Goal: Task Accomplishment & Management: Complete application form

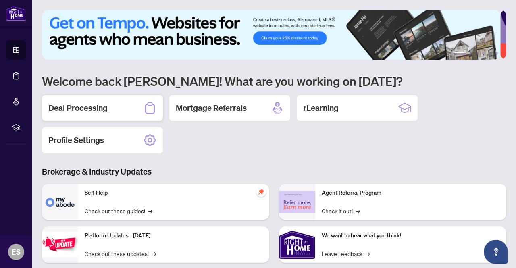
click at [99, 110] on h2 "Deal Processing" at bounding box center [77, 107] width 59 height 11
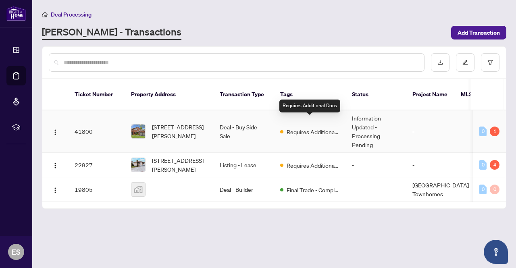
click at [287, 128] on span "Requires Additional Docs" at bounding box center [313, 132] width 52 height 9
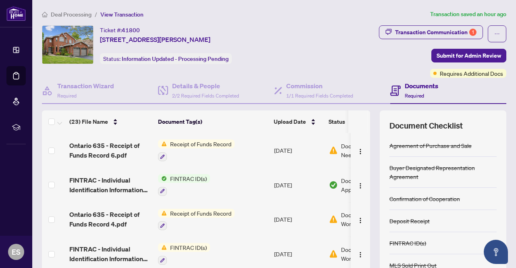
click at [327, 149] on td "Document Needs Work 1" at bounding box center [360, 150] width 69 height 35
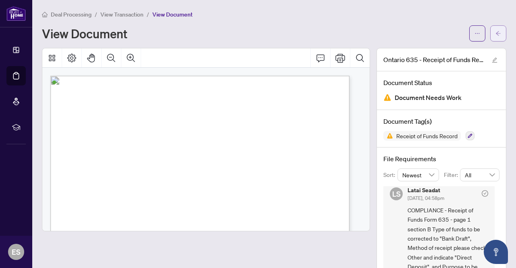
click at [500, 35] on main "Deal Processing / View Transaction / View Document View Document [GEOGRAPHIC_DA…" at bounding box center [274, 134] width 484 height 268
click at [491, 33] on button "button" at bounding box center [499, 33] width 16 height 16
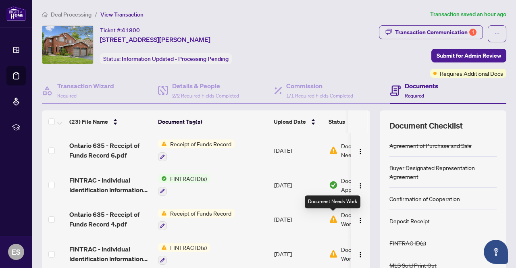
click at [331, 217] on img at bounding box center [333, 219] width 9 height 9
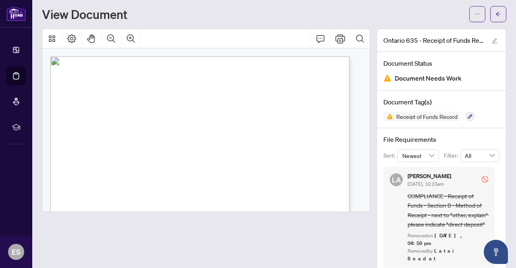
scroll to position [29, 0]
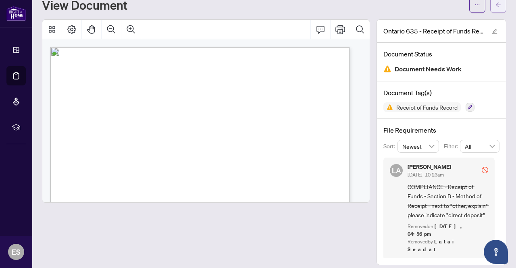
click at [496, 4] on icon "arrow-left" at bounding box center [499, 5] width 6 height 6
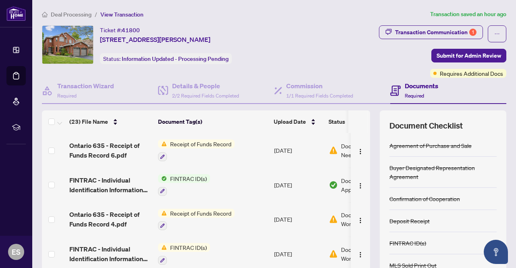
scroll to position [40, 0]
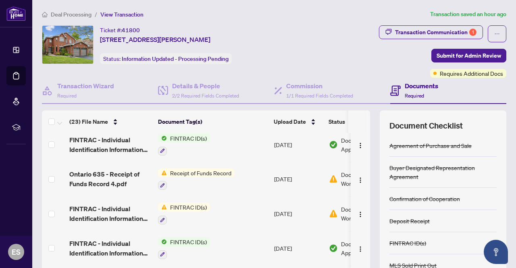
click at [205, 169] on span "Receipt of Funds Record" at bounding box center [201, 173] width 68 height 9
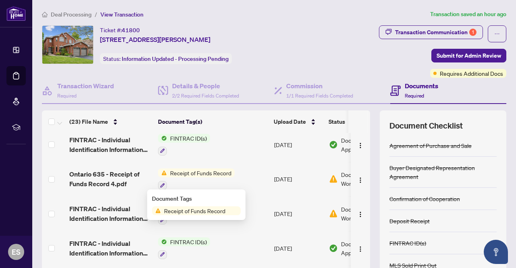
click at [301, 173] on td "[DATE]" at bounding box center [298, 179] width 55 height 35
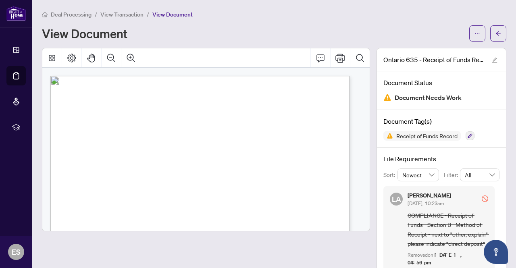
scroll to position [29, 0]
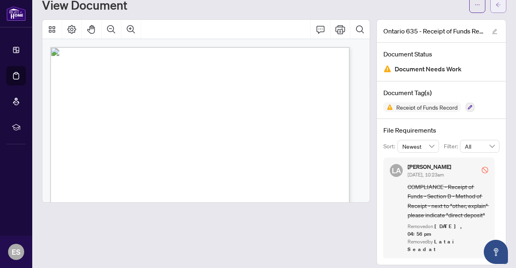
click at [496, 5] on icon "arrow-left" at bounding box center [499, 5] width 6 height 6
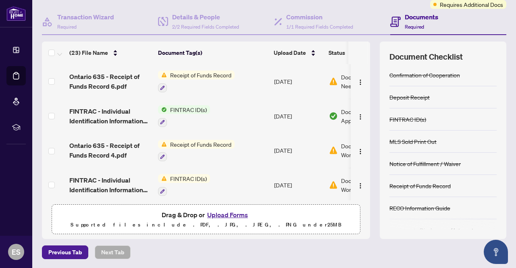
scroll to position [11, 0]
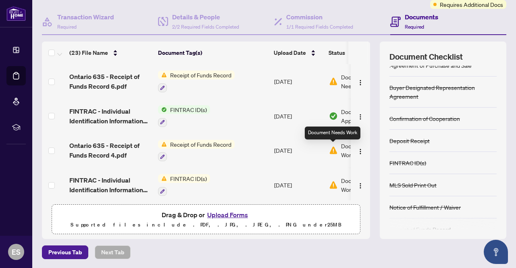
click at [331, 149] on img at bounding box center [333, 150] width 9 height 9
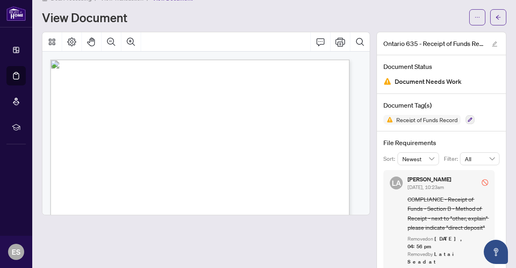
scroll to position [29, 0]
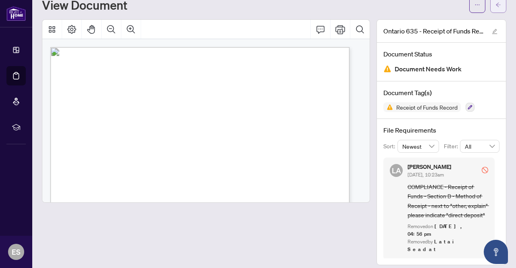
click at [491, 6] on button "button" at bounding box center [499, 5] width 16 height 16
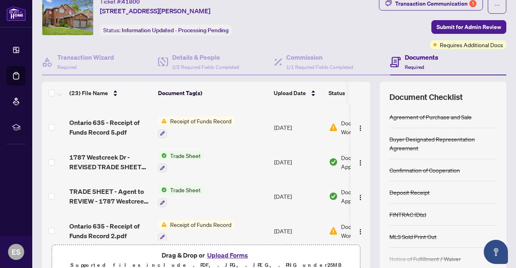
scroll to position [242, 0]
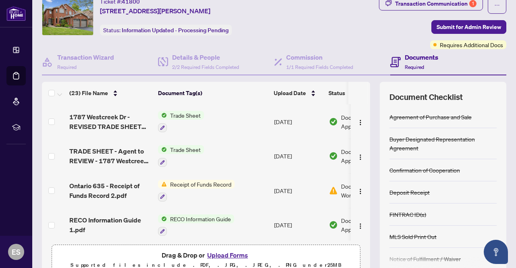
click at [334, 186] on img at bounding box center [333, 190] width 9 height 9
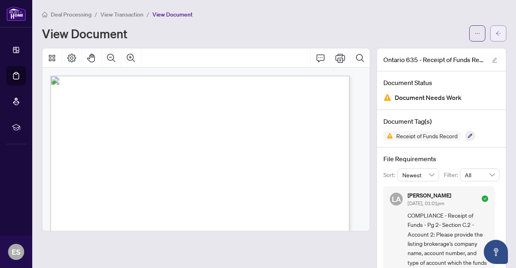
click at [496, 32] on icon "arrow-left" at bounding box center [499, 34] width 6 height 6
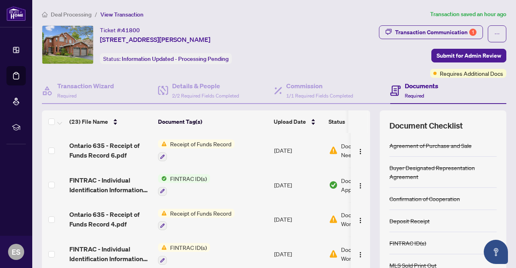
click at [198, 209] on span "Receipt of Funds Record" at bounding box center [201, 213] width 68 height 9
click at [209, 211] on span "Receipt of Funds Record" at bounding box center [201, 213] width 68 height 9
click at [332, 215] on img at bounding box center [333, 219] width 9 height 9
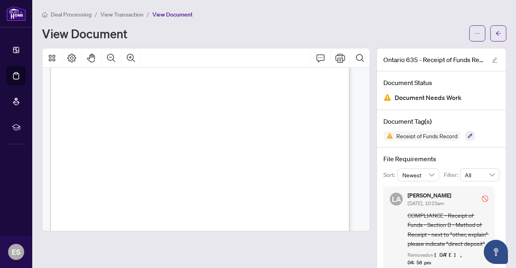
scroll to position [40, 0]
click at [491, 32] on button "button" at bounding box center [499, 33] width 16 height 16
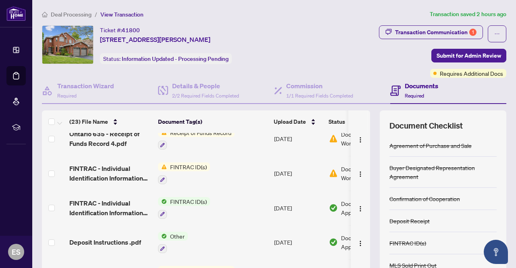
scroll to position [161, 0]
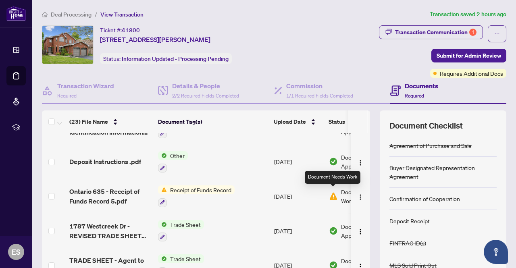
click at [332, 192] on img at bounding box center [333, 196] width 9 height 9
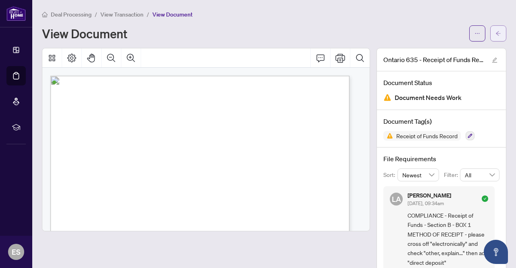
click at [491, 37] on button "button" at bounding box center [499, 33] width 16 height 16
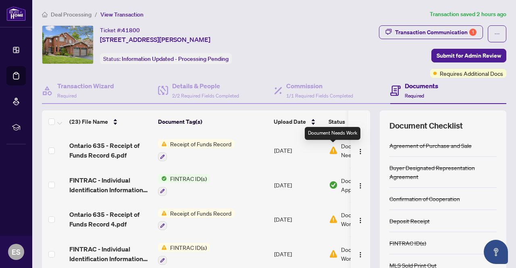
click at [332, 151] on img at bounding box center [333, 150] width 9 height 9
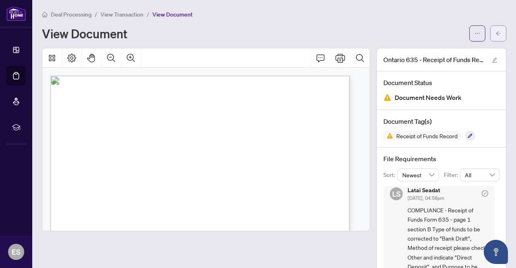
click at [497, 33] on button "button" at bounding box center [499, 33] width 16 height 16
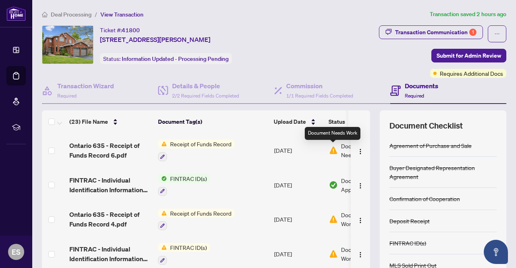
click at [332, 148] on img at bounding box center [333, 150] width 9 height 9
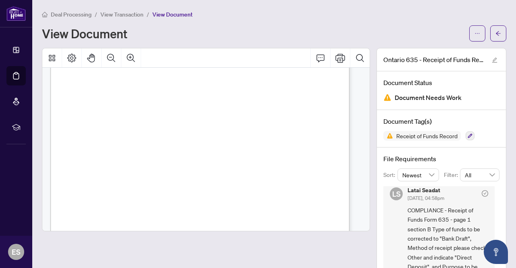
scroll to position [40, 0]
click at [496, 35] on icon "arrow-left" at bounding box center [499, 34] width 6 height 6
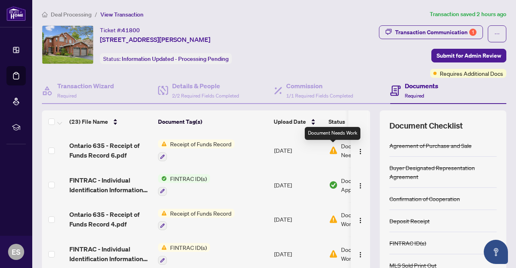
click at [330, 151] on img at bounding box center [333, 150] width 9 height 9
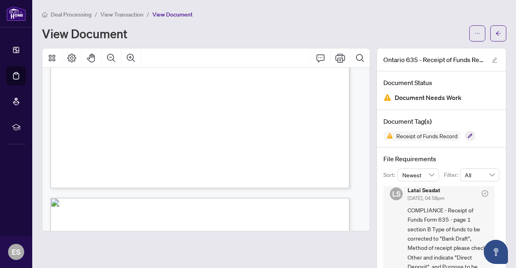
scroll to position [242, 0]
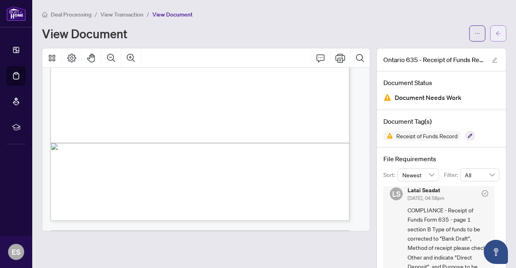
click at [496, 30] on span "button" at bounding box center [499, 33] width 6 height 13
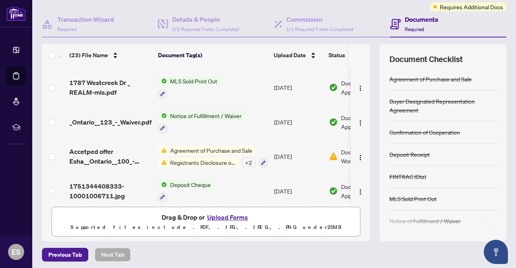
scroll to position [69, 0]
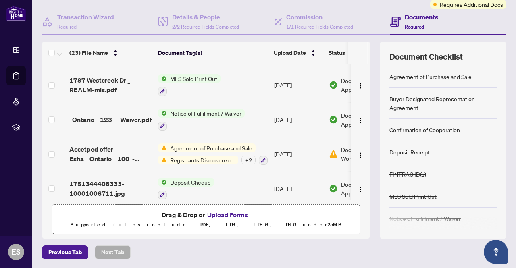
click at [226, 212] on button "Upload Forms" at bounding box center [228, 215] width 46 height 10
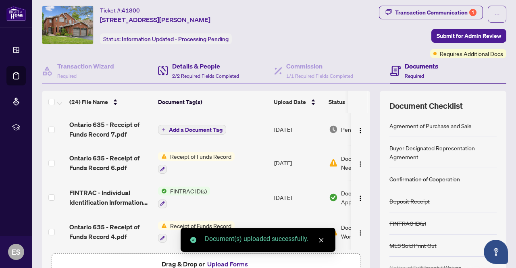
scroll to position [0, 0]
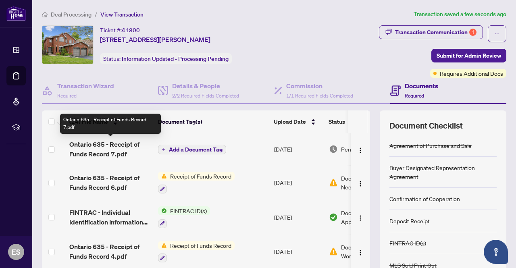
click at [124, 144] on span "Ontario 635 - Receipt of Funds Record 7.pdf" at bounding box center [110, 149] width 82 height 19
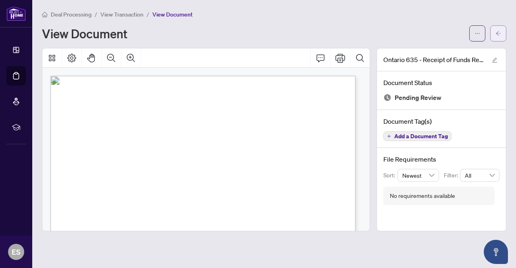
click at [496, 33] on icon "arrow-left" at bounding box center [499, 34] width 6 height 6
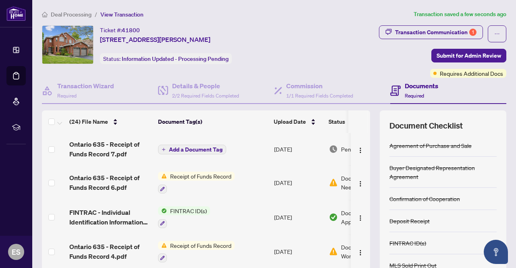
click at [200, 148] on span "Add a Document Tag" at bounding box center [196, 150] width 54 height 6
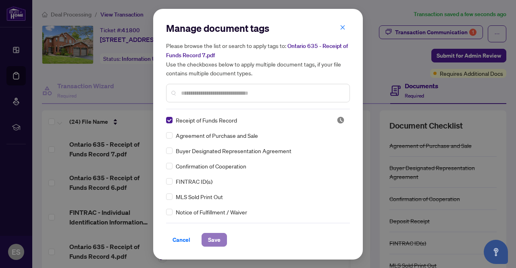
click at [211, 236] on span "Save" at bounding box center [214, 240] width 13 height 13
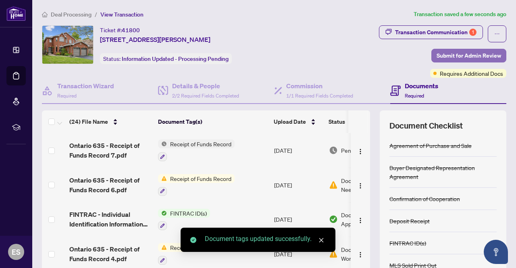
click at [438, 56] on span "Submit for Admin Review" at bounding box center [469, 55] width 65 height 13
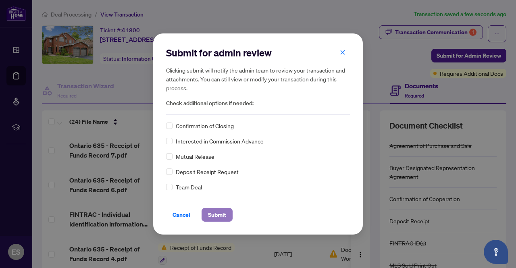
click at [211, 212] on span "Submit" at bounding box center [217, 215] width 18 height 13
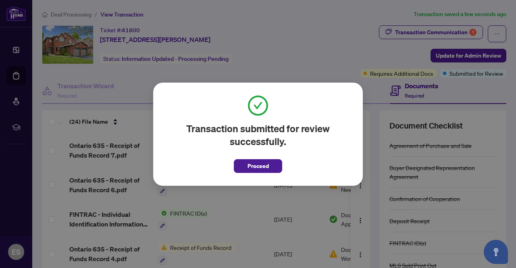
click at [275, 168] on button "Proceed" at bounding box center [258, 166] width 48 height 14
